Goal: Ask a question

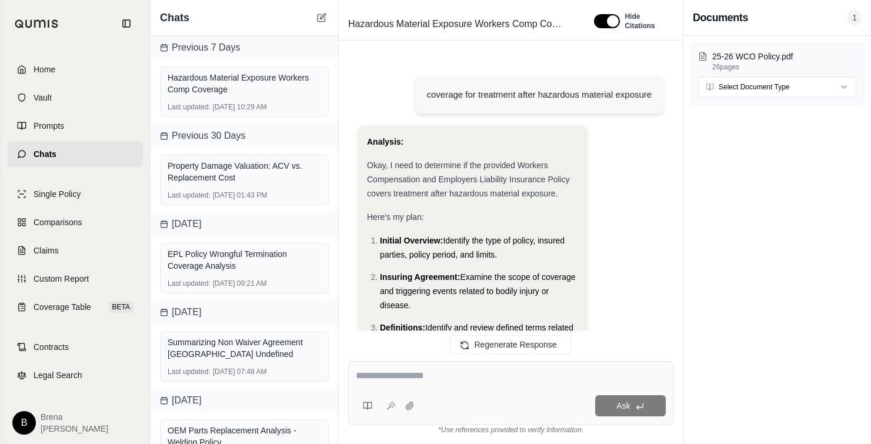
scroll to position [1419, 0]
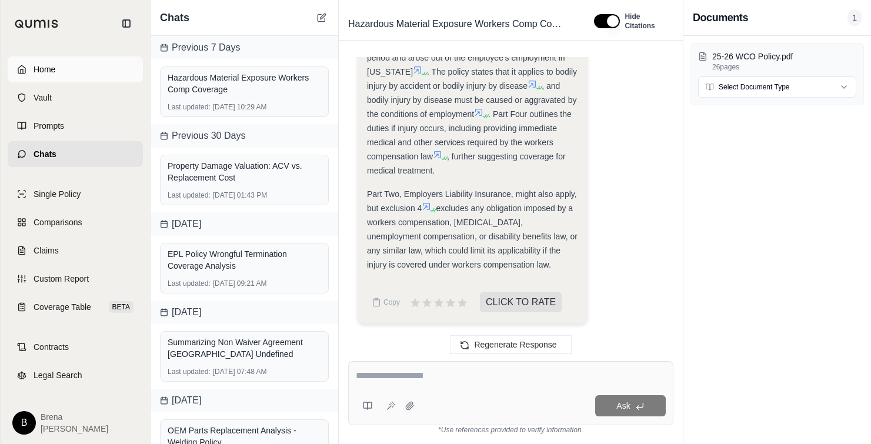
click at [56, 70] on link "Home" at bounding box center [75, 69] width 135 height 26
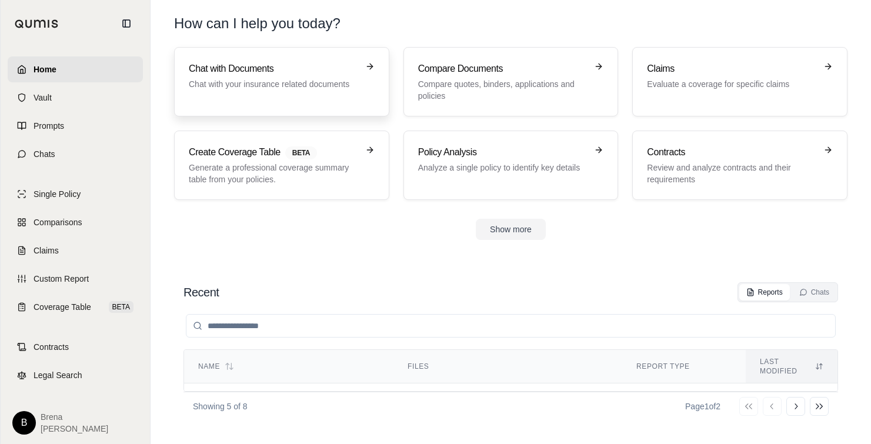
click at [371, 62] on icon at bounding box center [369, 66] width 9 height 9
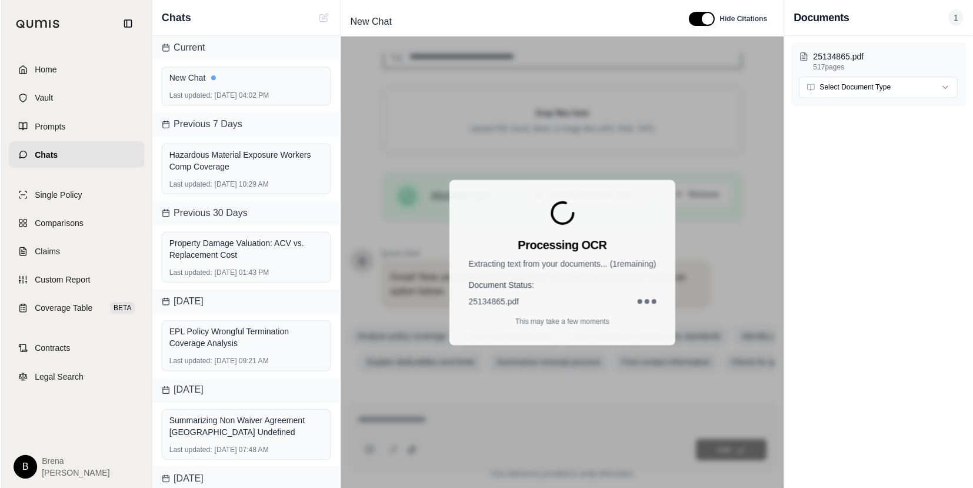
scroll to position [226, 0]
click at [871, 27] on div "Documents 1" at bounding box center [879, 18] width 188 height 36
click at [871, 19] on div "Documents 1" at bounding box center [879, 17] width 169 height 16
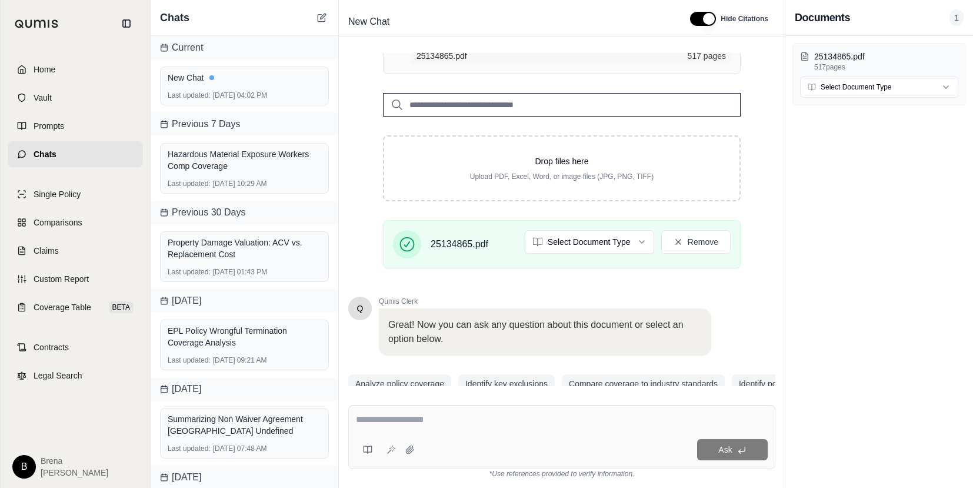
scroll to position [171, 0]
click at [871, 214] on div "25134865.pdf 517 pages Select Document Type" at bounding box center [879, 262] width 188 height 452
click at [488, 441] on div "Ask" at bounding box center [594, 449] width 348 height 21
click at [387, 413] on textarea at bounding box center [562, 419] width 412 height 14
type textarea "**********"
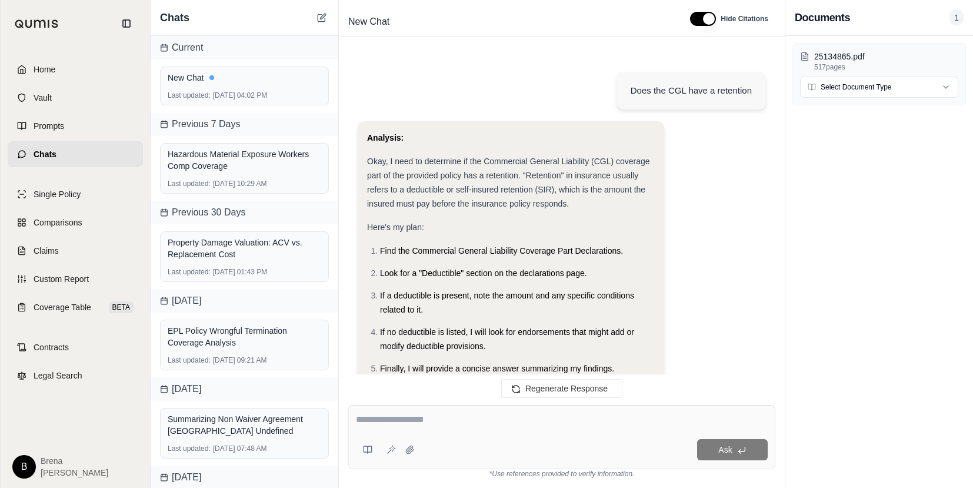
scroll to position [1164, 0]
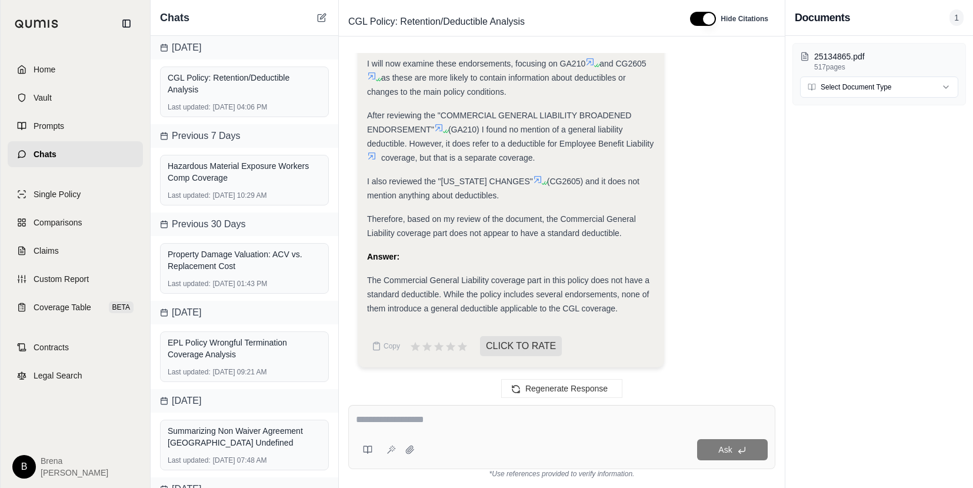
click at [871, 135] on div "25134865.pdf 517 pages Select Document Type" at bounding box center [879, 262] width 188 height 452
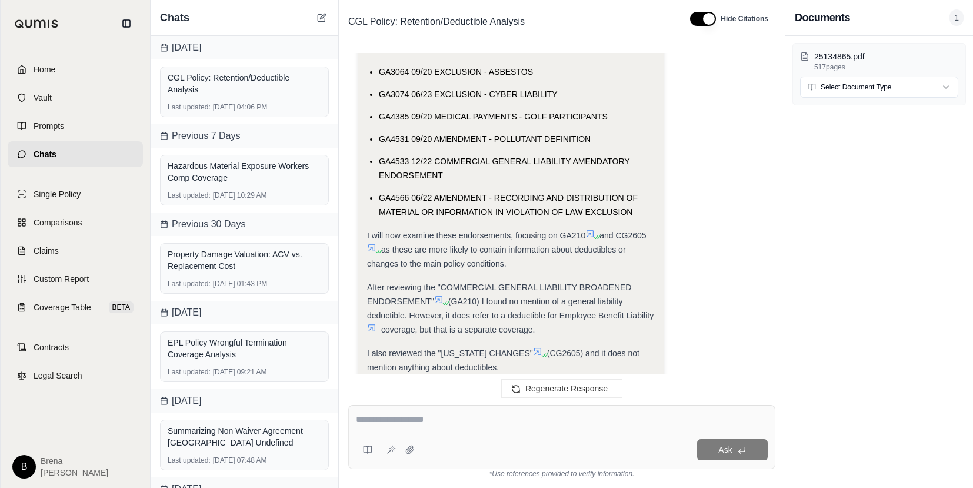
scroll to position [987, 0]
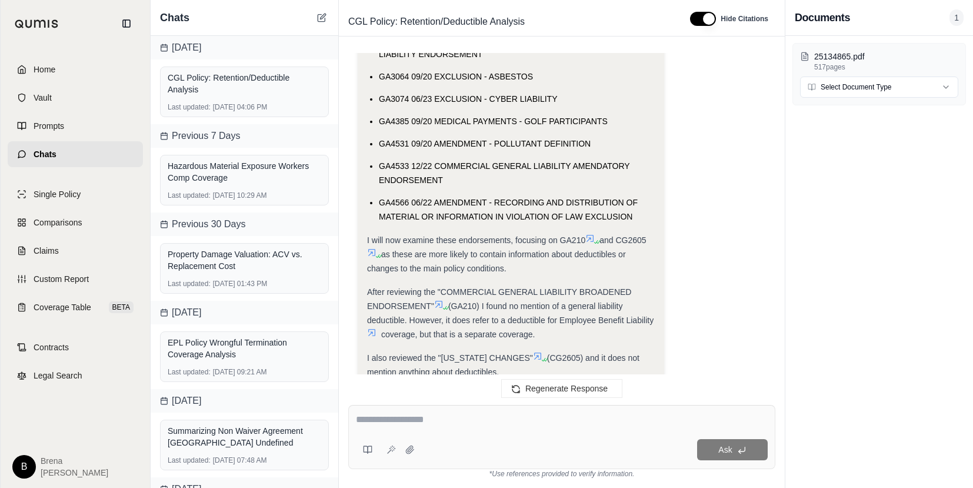
drag, startPoint x: 875, startPoint y: 196, endPoint x: 826, endPoint y: 205, distance: 49.7
click at [871, 196] on div "25134865.pdf 517 pages Select Document Type" at bounding box center [879, 262] width 188 height 452
